Goal: Information Seeking & Learning: Check status

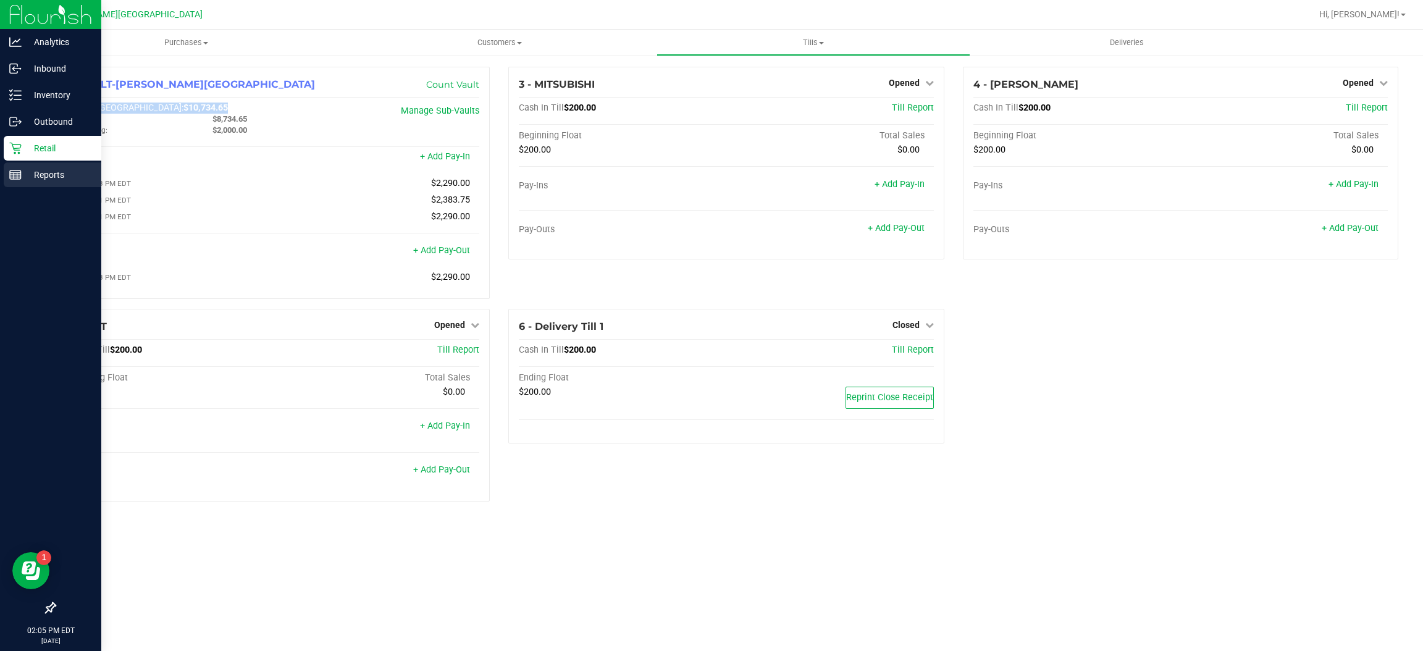
click at [34, 174] on p "Reports" at bounding box center [59, 174] width 74 height 15
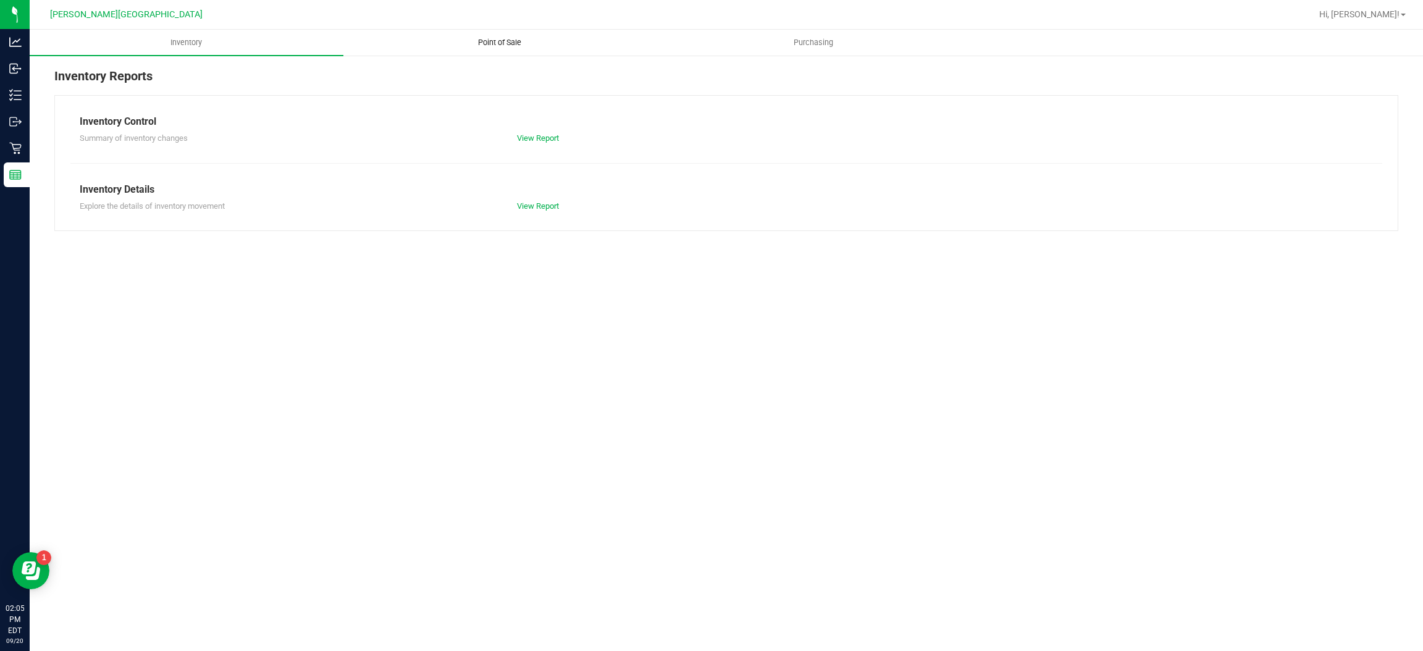
click at [508, 42] on span "Point of Sale" at bounding box center [499, 42] width 77 height 11
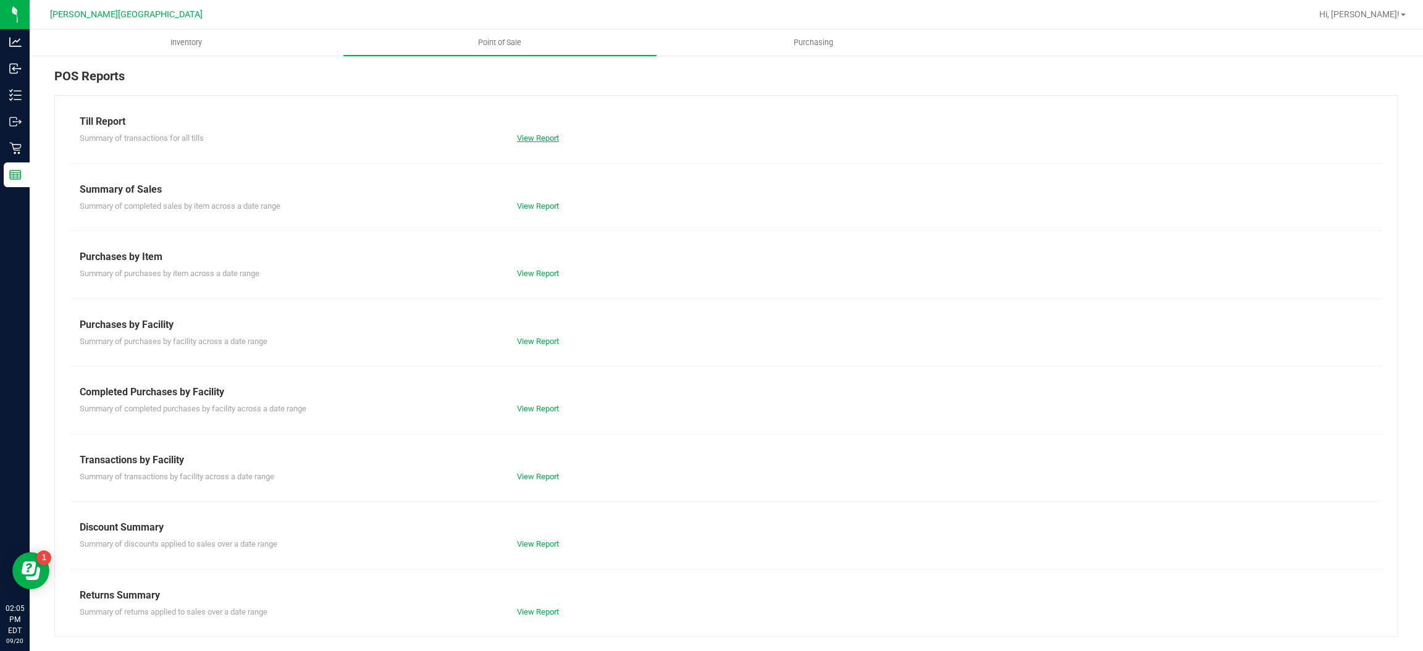
click at [538, 136] on link "View Report" at bounding box center [538, 137] width 42 height 9
